Goal: Transaction & Acquisition: Purchase product/service

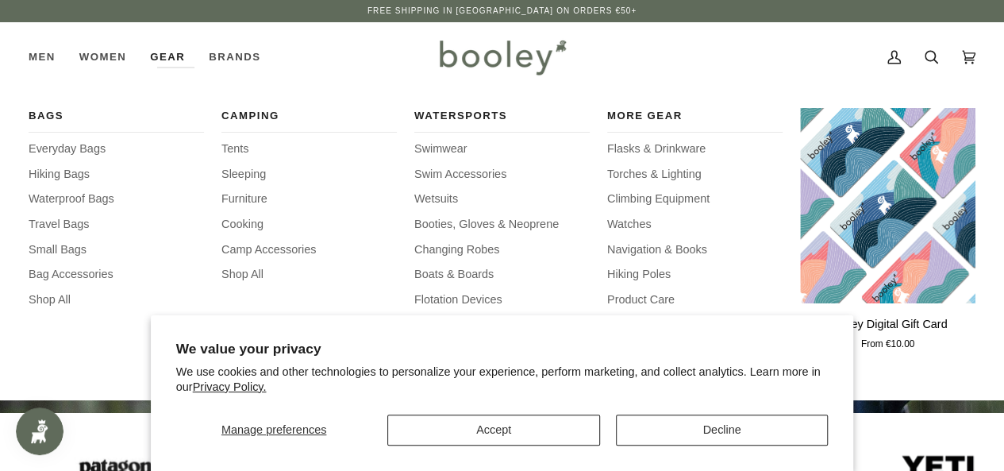
click at [183, 50] on link "Gear" at bounding box center [167, 57] width 59 height 70
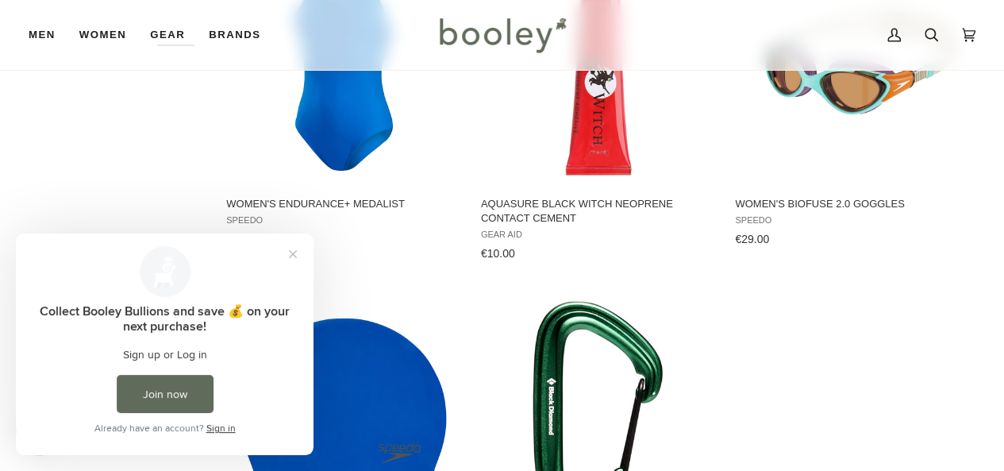
scroll to position [2011, 0]
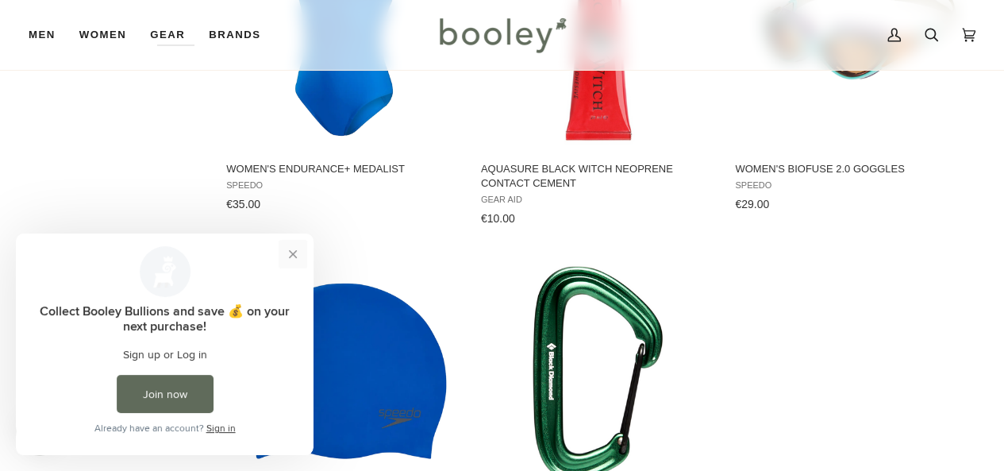
click at [284, 253] on button "Close prompt" at bounding box center [293, 254] width 29 height 29
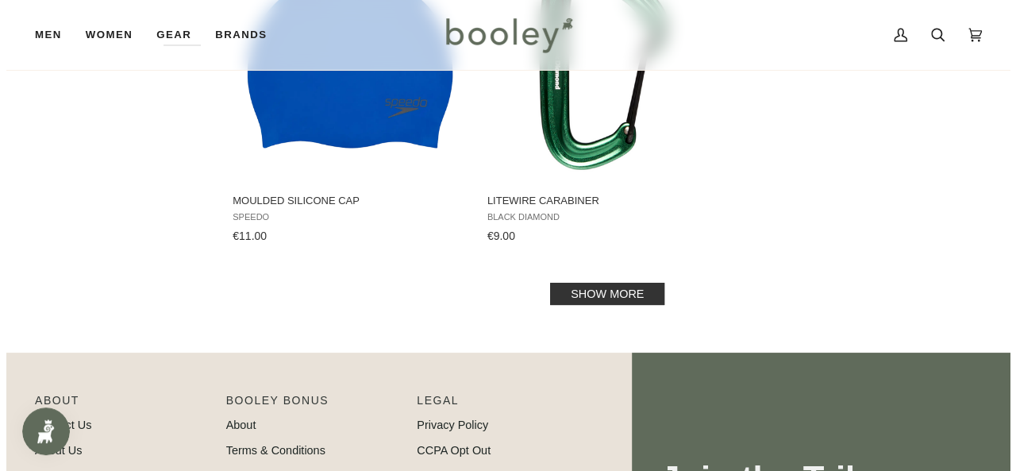
scroll to position [2222, 0]
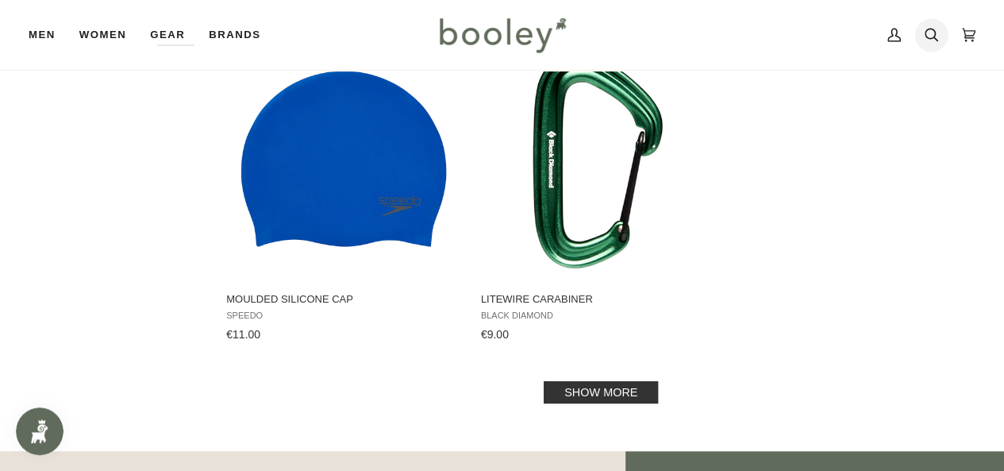
click at [929, 39] on icon at bounding box center [931, 34] width 13 height 13
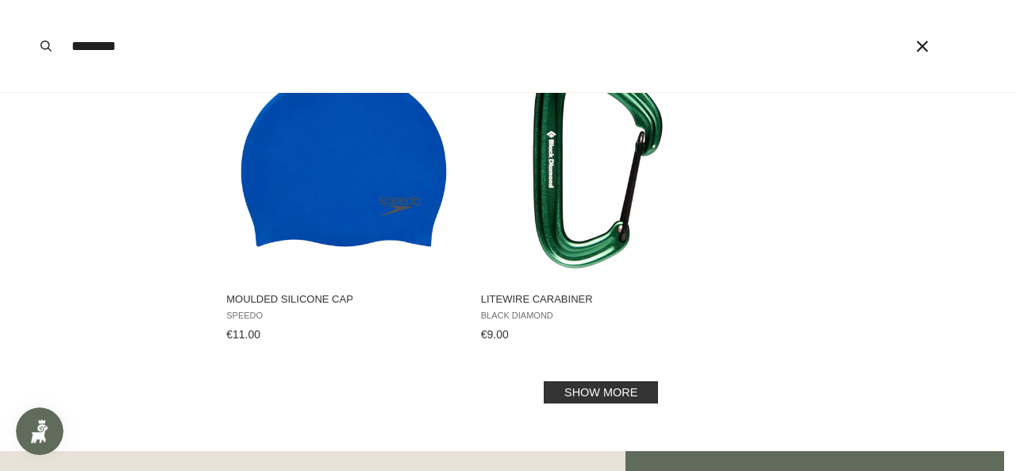
type input "********"
click at [29, 0] on button "Search" at bounding box center [46, 46] width 35 height 92
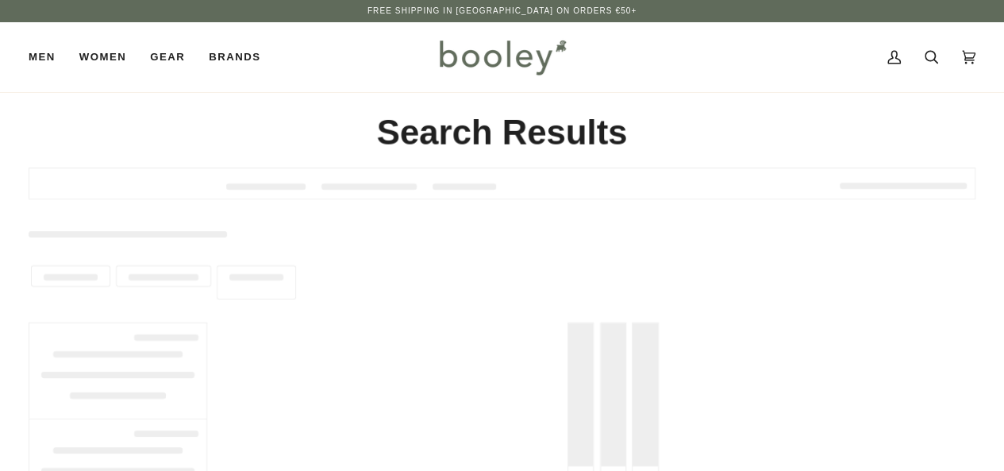
type input "********"
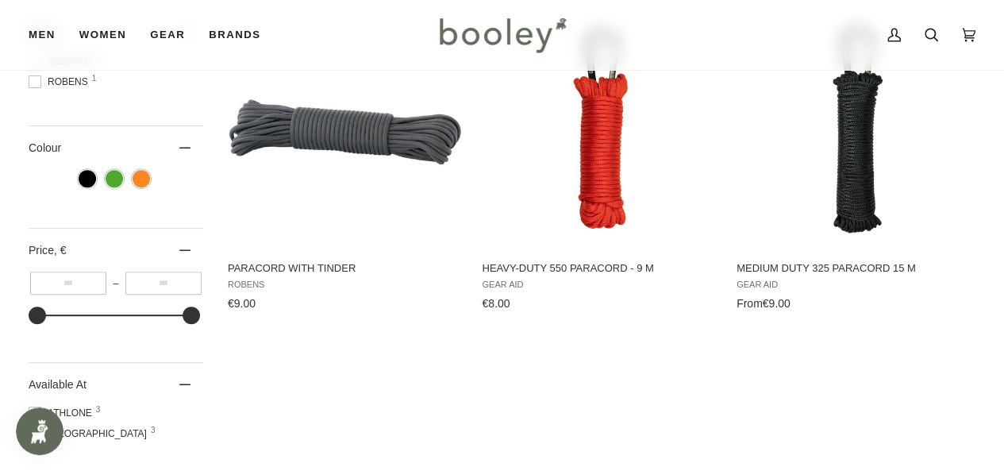
scroll to position [211, 0]
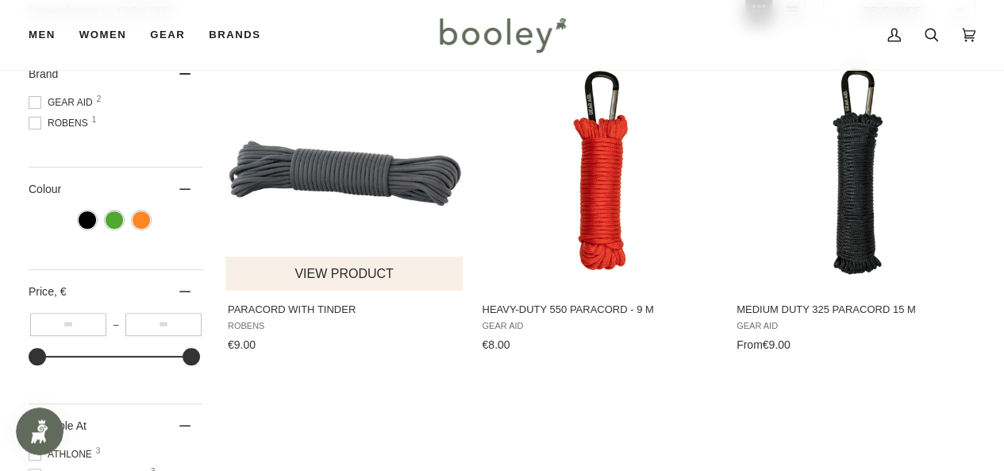
click at [291, 188] on img "Paracord with Tinder" at bounding box center [345, 171] width 238 height 238
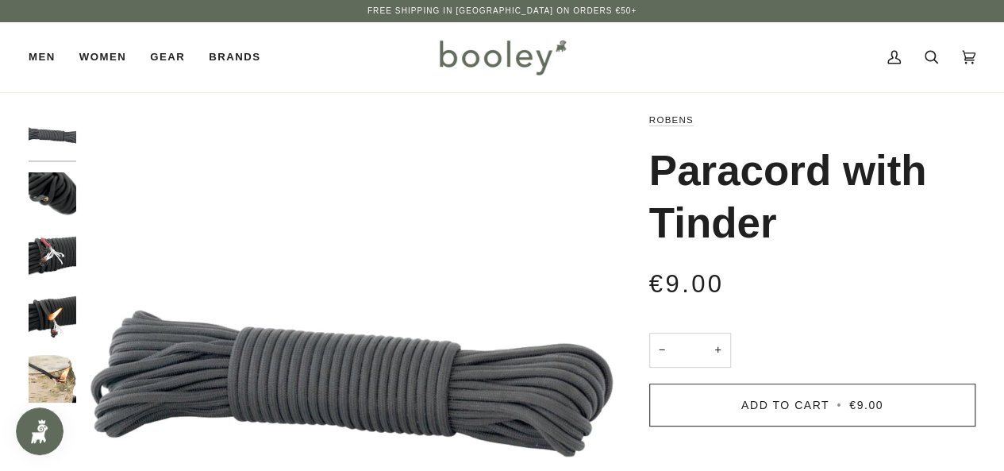
click at [56, 245] on img "Robens Paracord with Tinder - Booley Galway" at bounding box center [53, 257] width 48 height 48
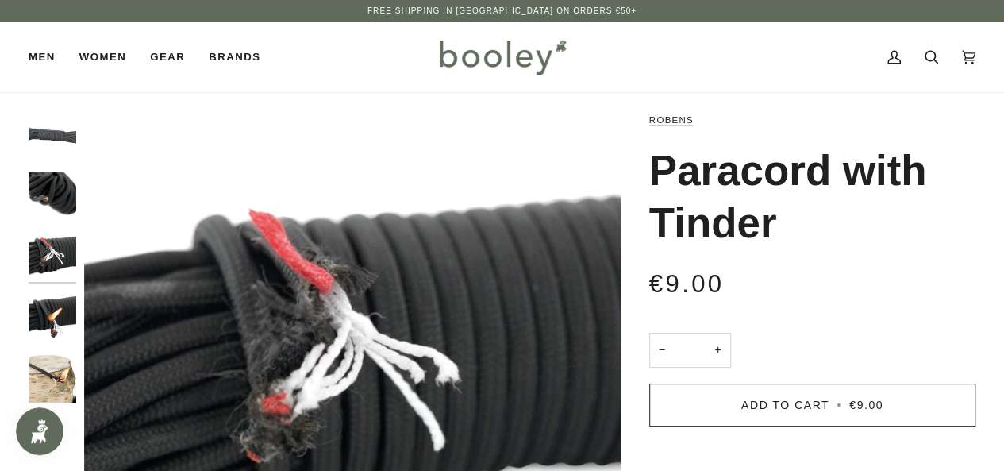
click at [53, 308] on img "Robens Paracord with Tinder - Booley Galway" at bounding box center [53, 318] width 48 height 48
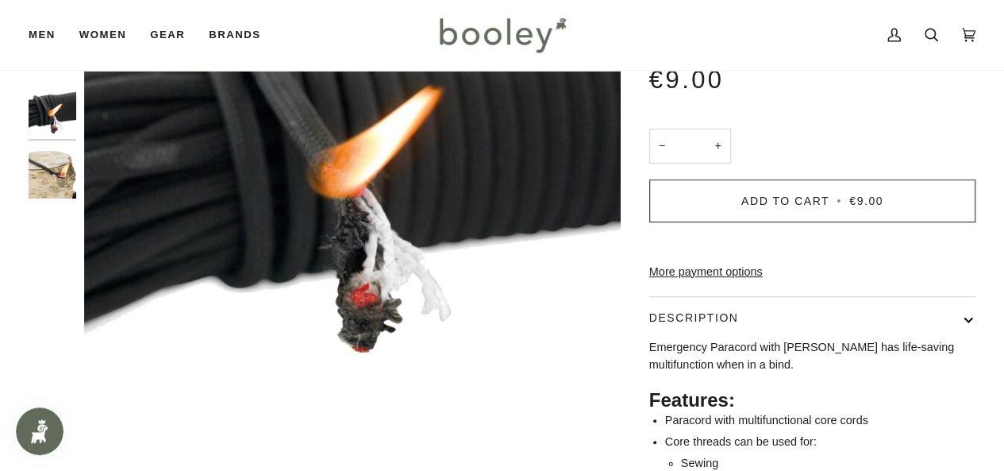
scroll to position [211, 0]
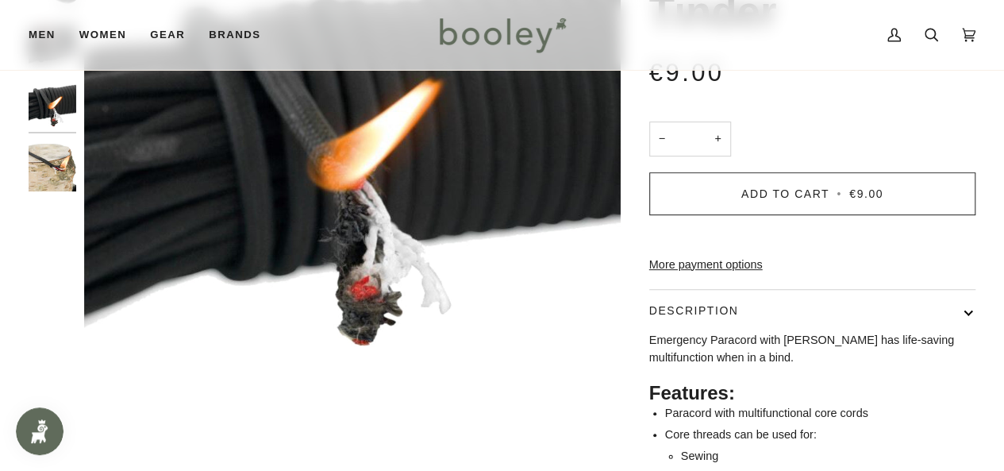
click at [32, 167] on img "Robens Paracord with Tinder - Booley Galway" at bounding box center [53, 168] width 48 height 48
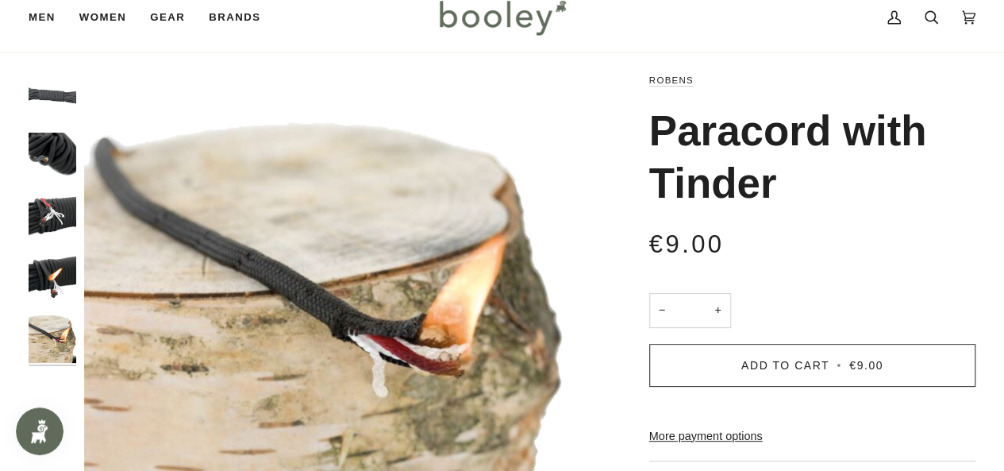
scroll to position [0, 0]
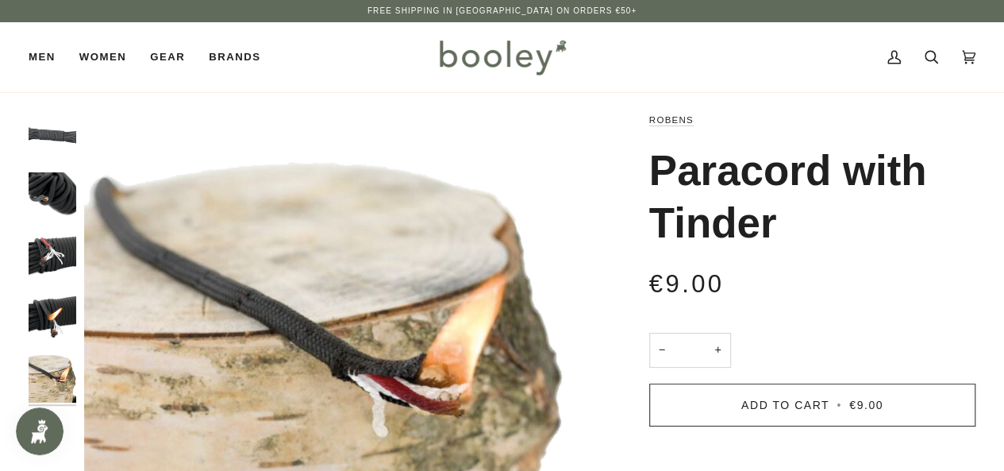
click at [48, 133] on img "Robens Paracord with Tinder - Booley Galway" at bounding box center [53, 135] width 48 height 48
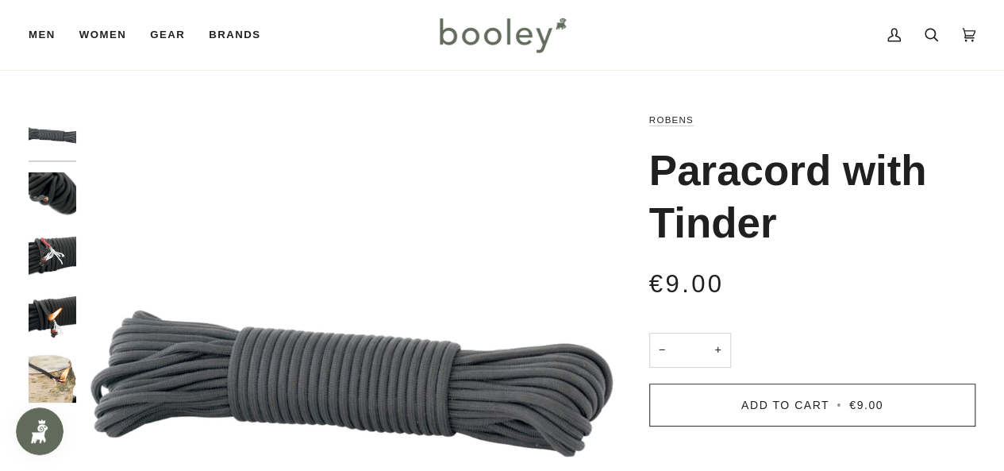
scroll to position [317, 0]
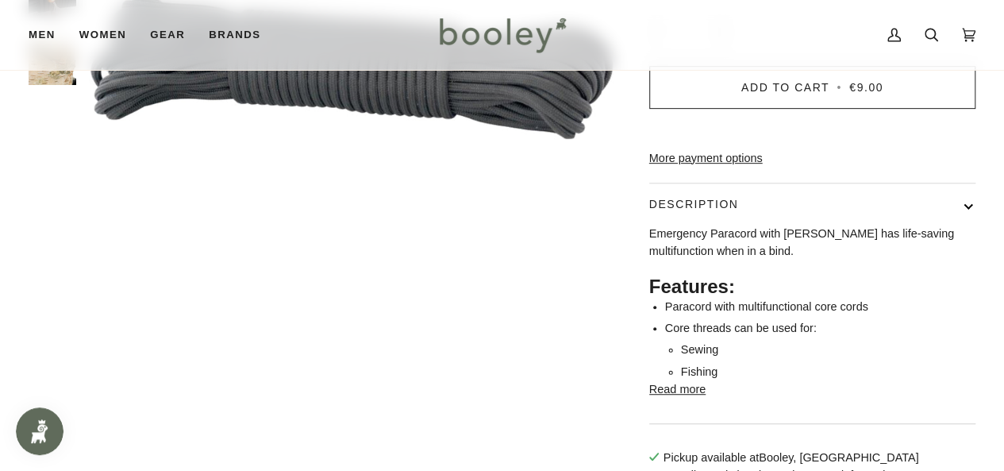
click at [656, 398] on button "Read more" at bounding box center [677, 389] width 56 height 17
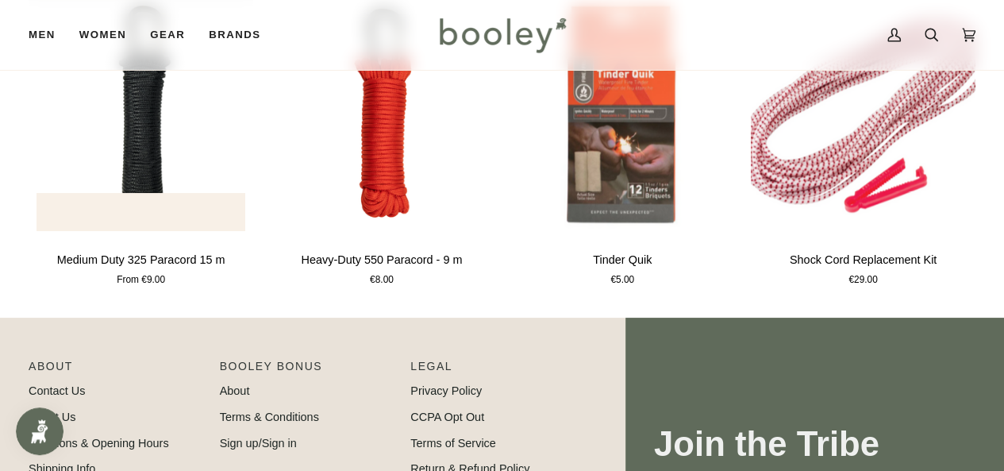
scroll to position [1164, 0]
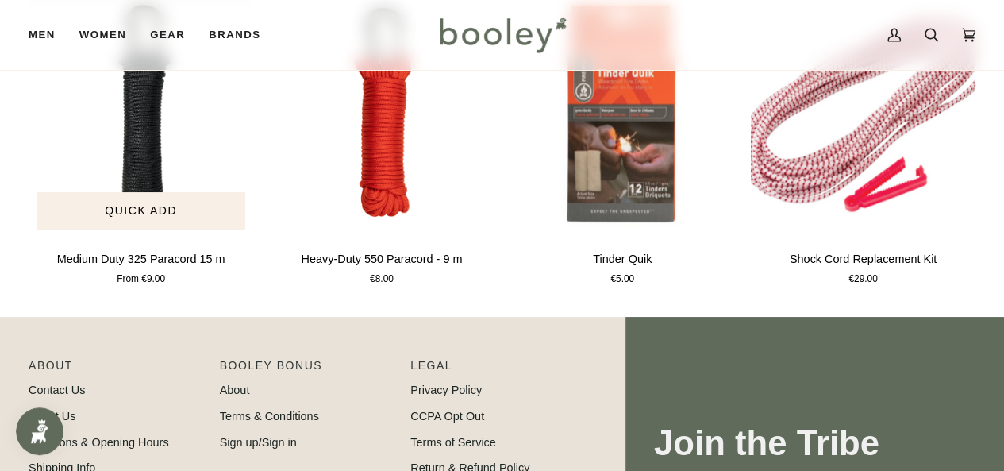
click at [165, 204] on img "Medium Duty 325 Paracord 15 m" at bounding box center [141, 113] width 225 height 250
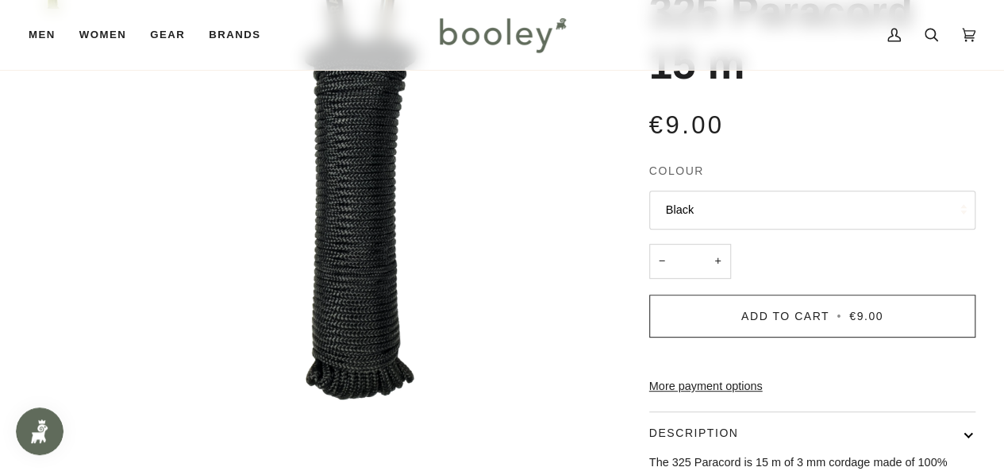
click at [737, 206] on button "Black" at bounding box center [812, 209] width 326 height 39
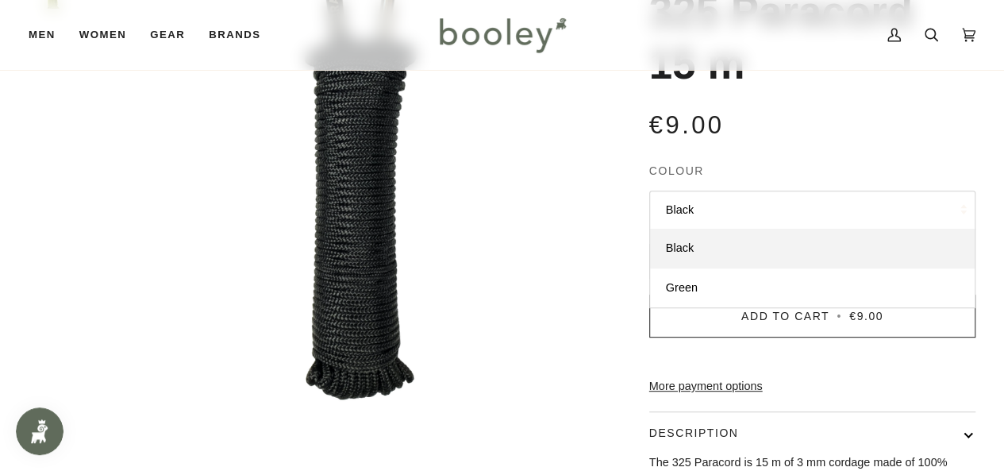
click at [914, 112] on div "€9.00 Sale • Save" at bounding box center [812, 124] width 326 height 36
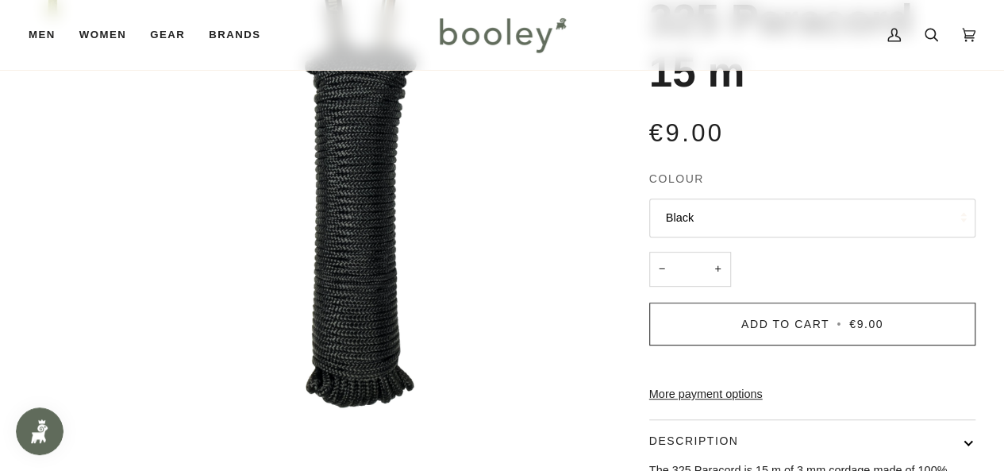
scroll to position [423, 0]
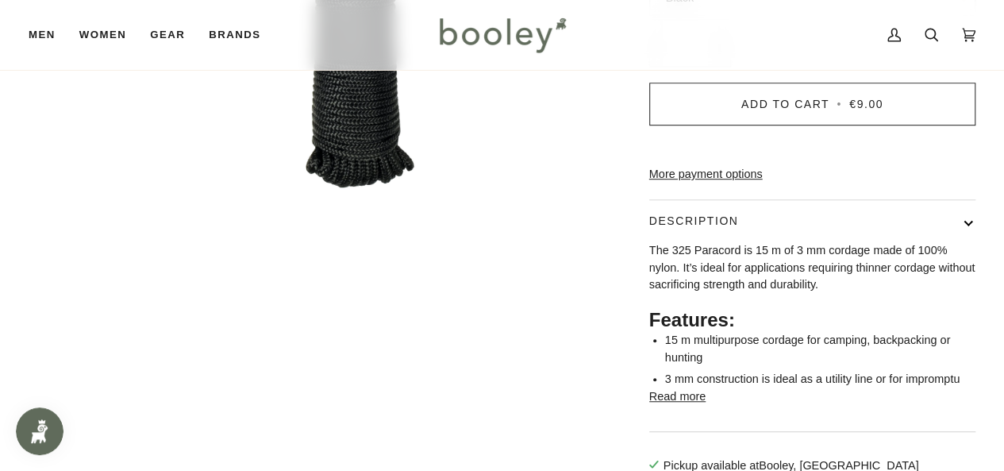
click at [689, 406] on button "Read more" at bounding box center [677, 396] width 56 height 17
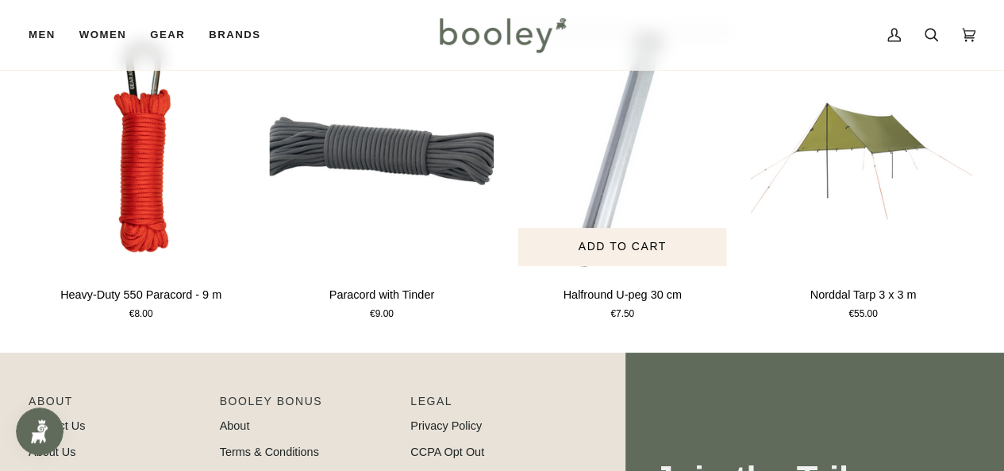
scroll to position [1058, 0]
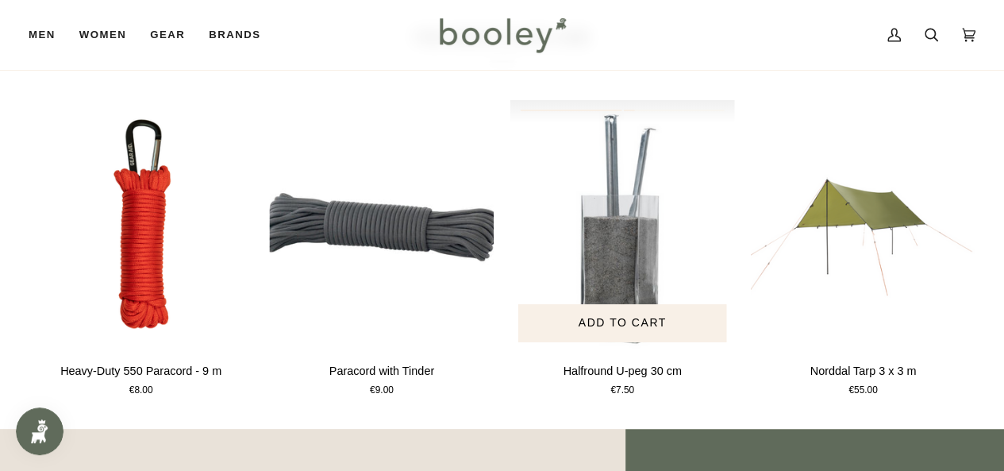
click at [625, 217] on img "Halfround U-peg 30 cm" at bounding box center [622, 225] width 225 height 250
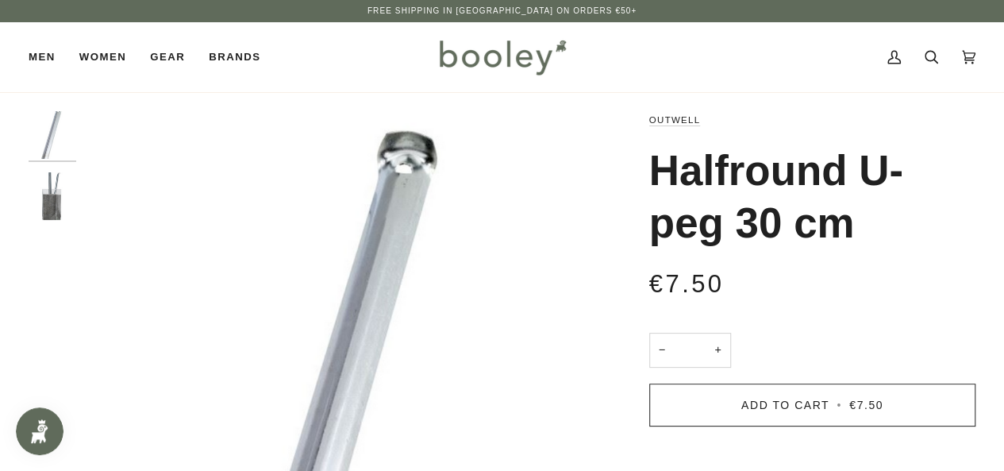
click at [52, 197] on img "Outwell Halfround U-peg 18 cm - Booley Galway" at bounding box center [53, 196] width 48 height 48
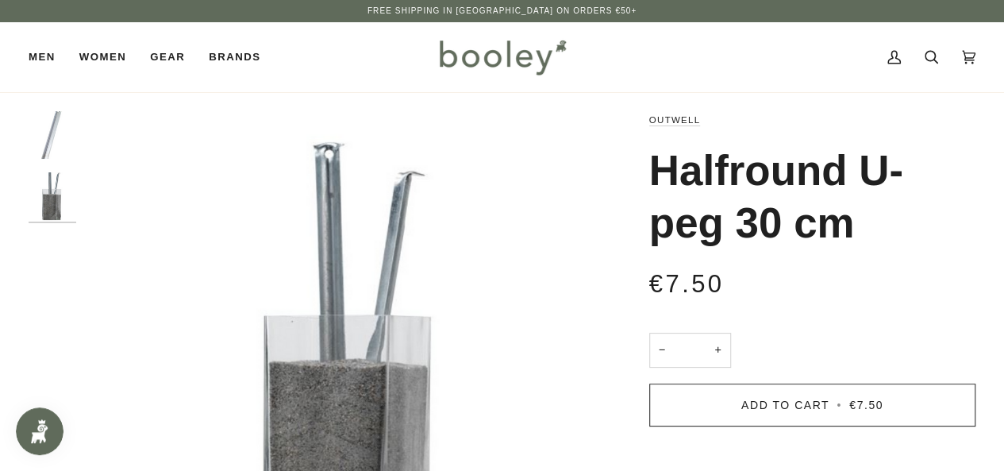
click at [32, 131] on img "Outwell Halfround U-peg 18 cm - Booley Galway" at bounding box center [53, 135] width 48 height 48
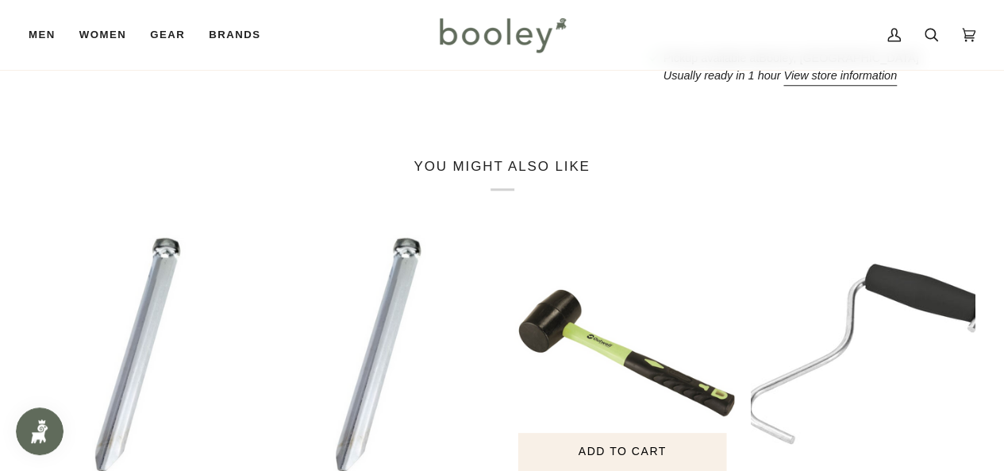
scroll to position [157, 0]
